Goal: Task Accomplishment & Management: Manage account settings

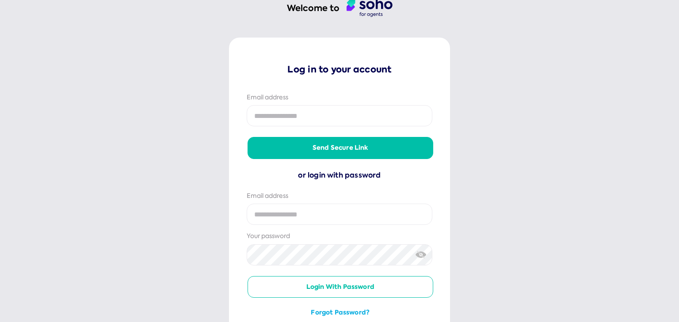
scroll to position [106, 0]
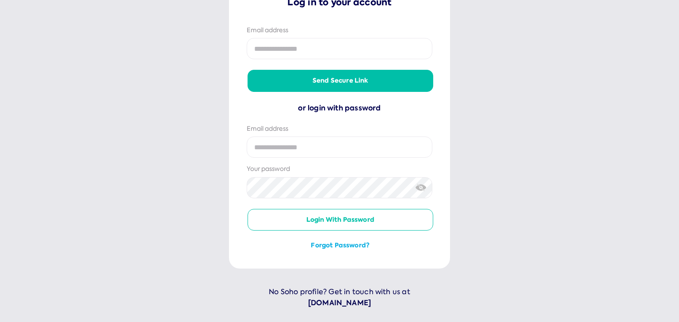
click at [341, 245] on button "Forgot password?" at bounding box center [341, 245] width 186 height 9
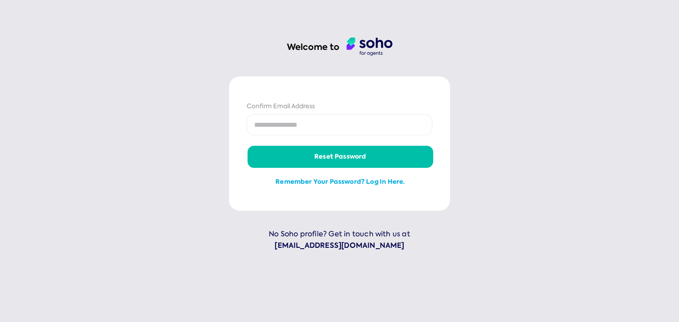
click at [304, 120] on input "email" at bounding box center [340, 124] width 186 height 21
type input "**********"
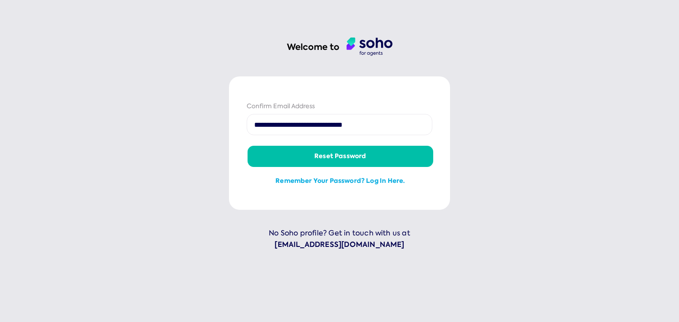
click at [332, 154] on button "Reset password" at bounding box center [341, 156] width 186 height 21
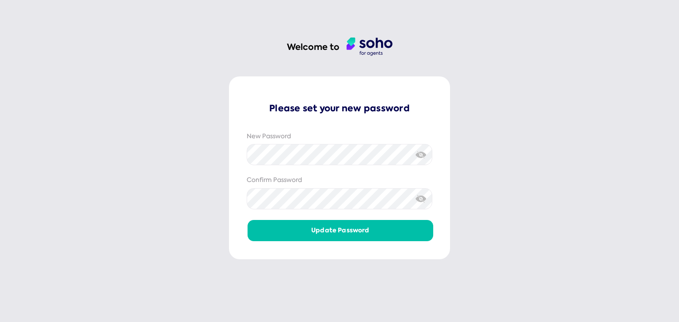
click at [332, 227] on button "Update password" at bounding box center [341, 230] width 186 height 21
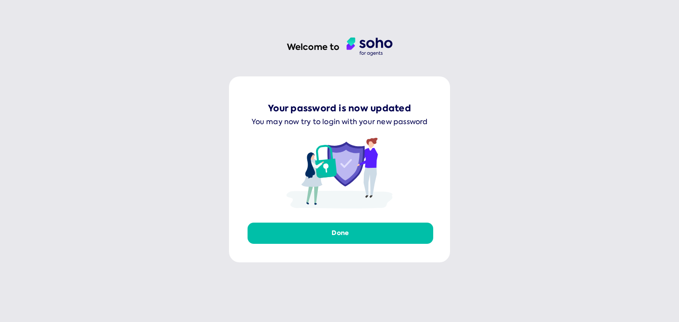
click at [354, 234] on button "Done" at bounding box center [341, 233] width 186 height 21
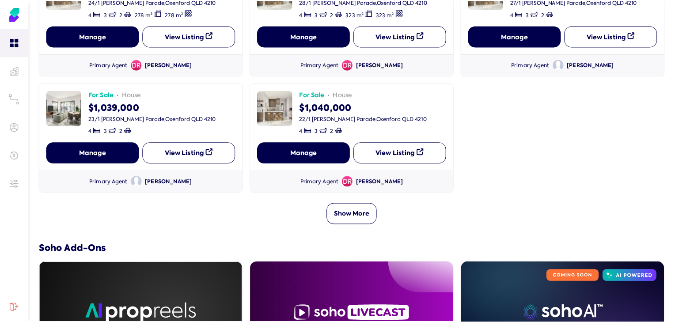
scroll to position [283, 0]
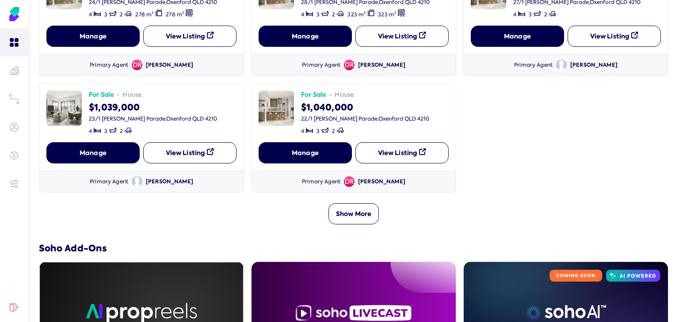
click at [361, 209] on button "Show More" at bounding box center [353, 213] width 50 height 21
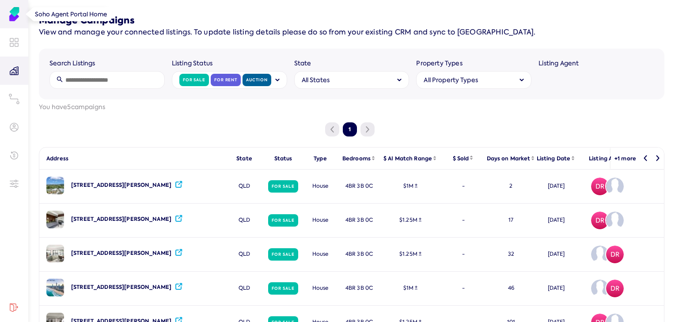
click at [13, 11] on img at bounding box center [14, 14] width 14 height 14
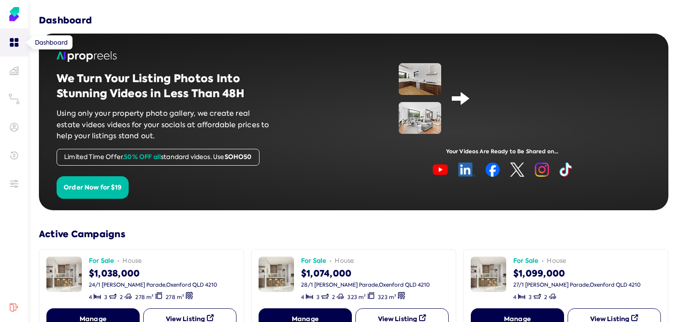
click at [18, 48] on link at bounding box center [14, 42] width 28 height 28
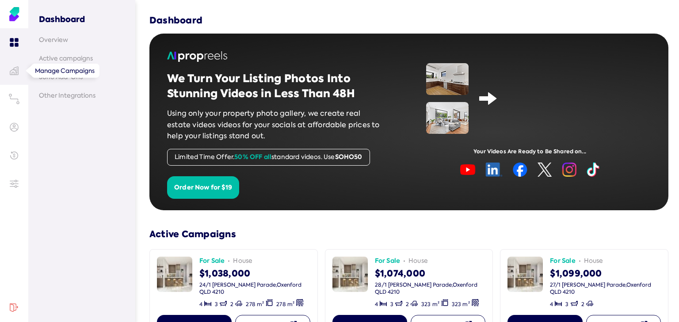
click at [20, 71] on link at bounding box center [14, 71] width 28 height 28
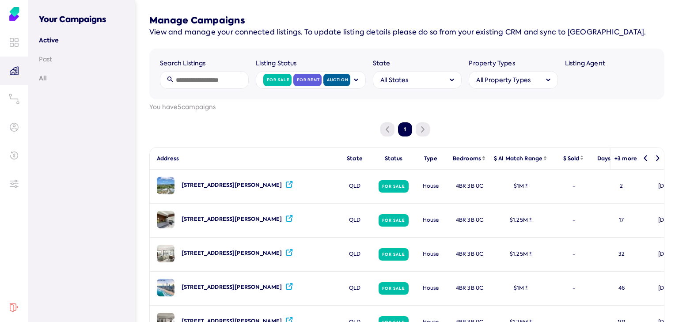
click at [46, 76] on link "All" at bounding box center [82, 78] width 86 height 9
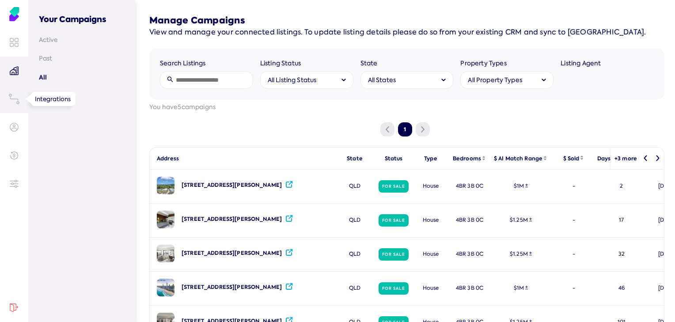
click at [19, 99] on icon at bounding box center [14, 99] width 11 height 11
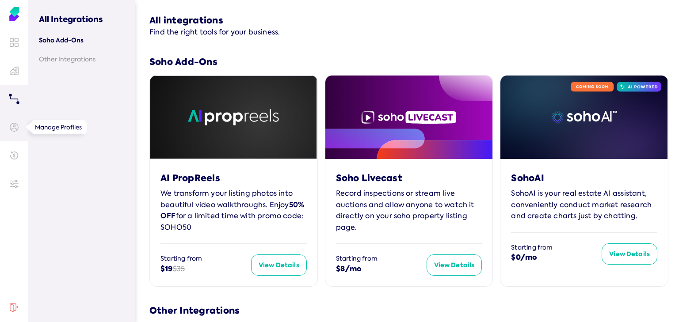
click at [19, 120] on link at bounding box center [14, 127] width 28 height 28
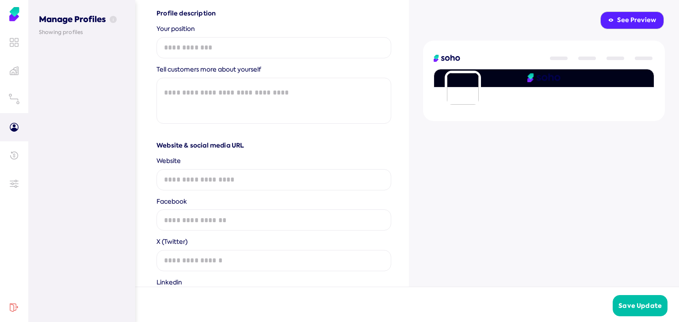
scroll to position [424, 0]
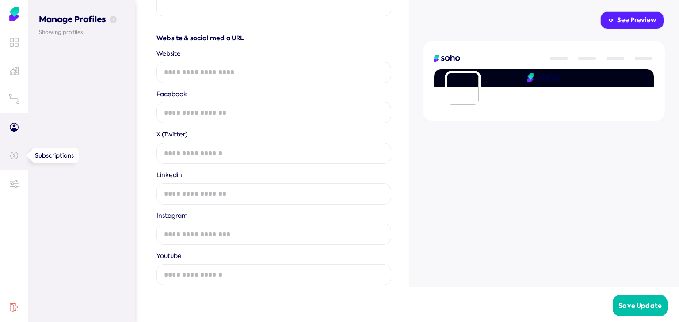
click at [17, 150] on link at bounding box center [14, 155] width 28 height 28
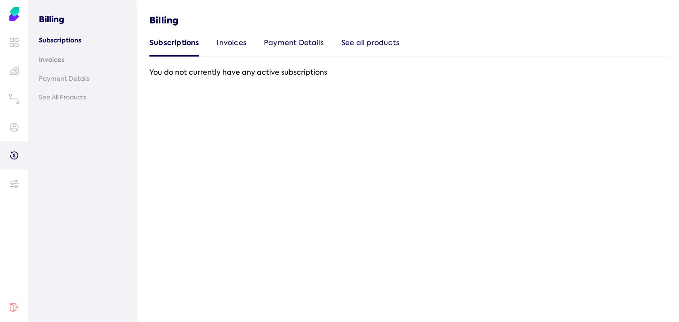
click at [64, 60] on link "Invoices" at bounding box center [82, 59] width 86 height 9
click at [63, 74] on link "Payment Details" at bounding box center [82, 78] width 86 height 9
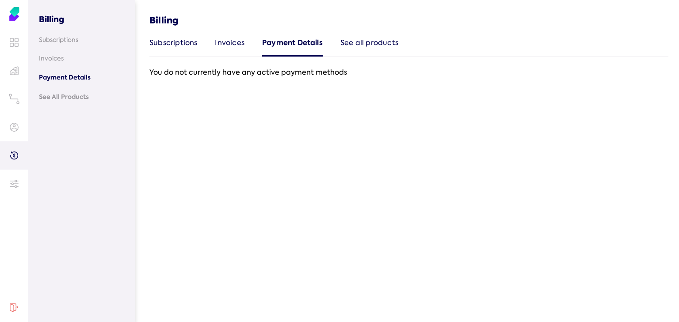
click at [63, 95] on link "See All Products" at bounding box center [82, 96] width 86 height 9
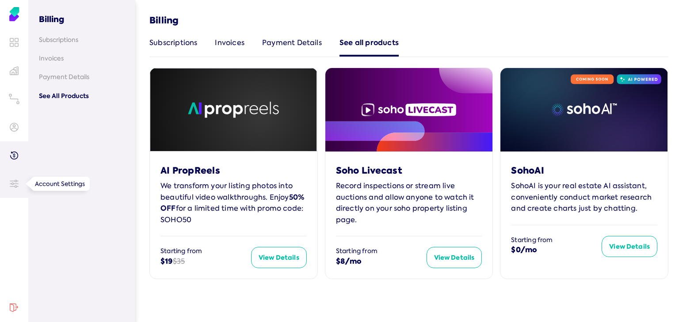
click at [16, 184] on icon at bounding box center [16, 184] width 4 height 0
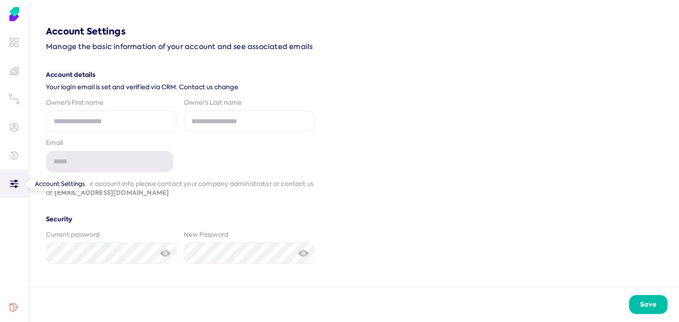
type input "**********"
click at [18, 18] on img at bounding box center [14, 14] width 14 height 14
